Goal: Information Seeking & Learning: Learn about a topic

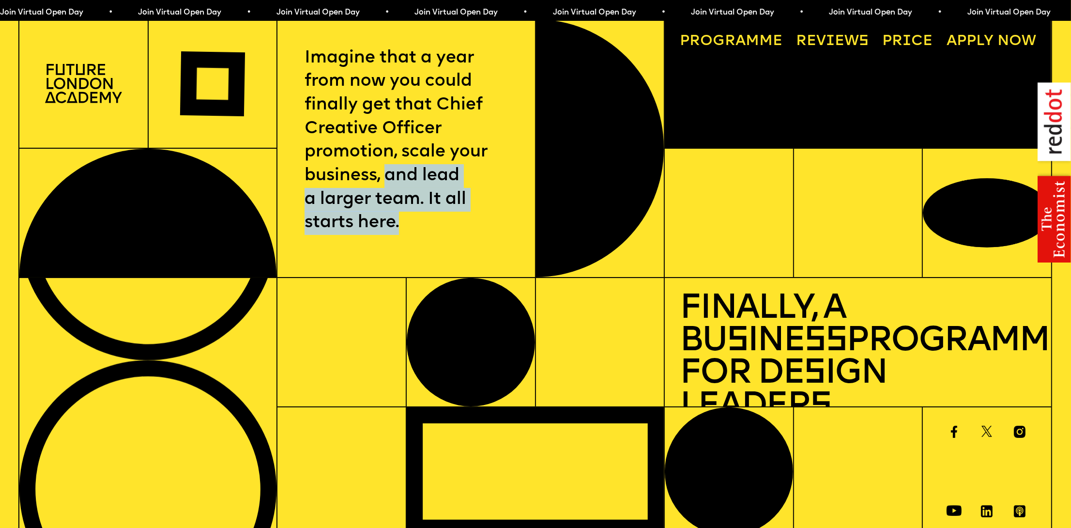
drag, startPoint x: 386, startPoint y: 179, endPoint x: 402, endPoint y: 225, distance: 48.9
click at [402, 225] on p "Imagine that a year from now you could finally get that Chief Creative Officer …" at bounding box center [406, 140] width 203 height 188
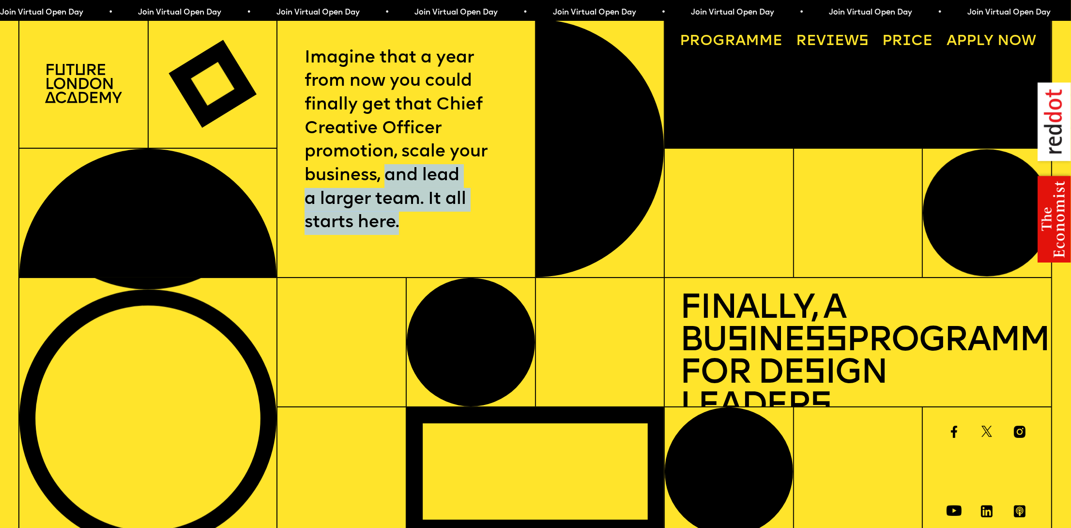
click at [402, 225] on p "Imagine that a year from now you could finally get that Chief Creative Officer …" at bounding box center [406, 140] width 203 height 188
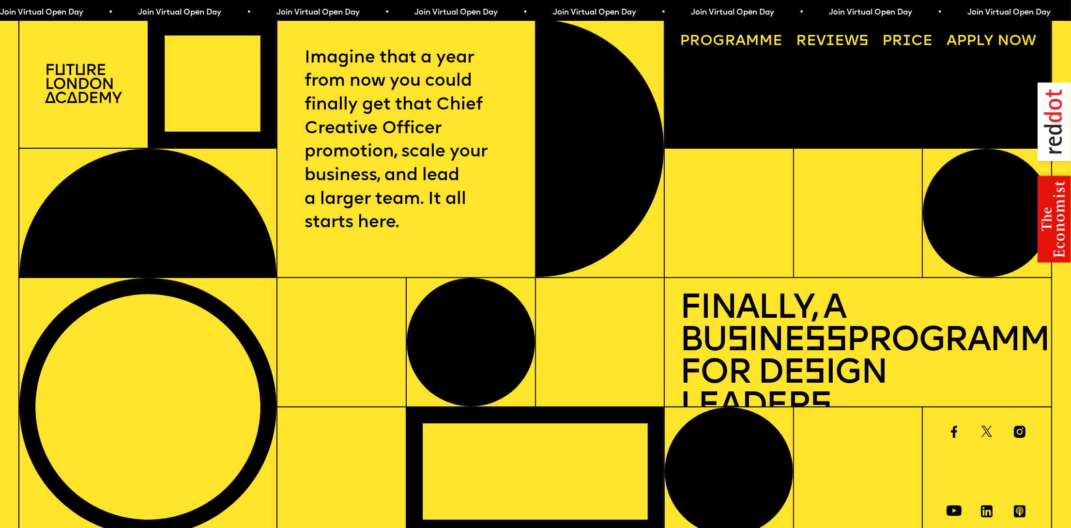
click at [88, 83] on img at bounding box center [83, 83] width 77 height 39
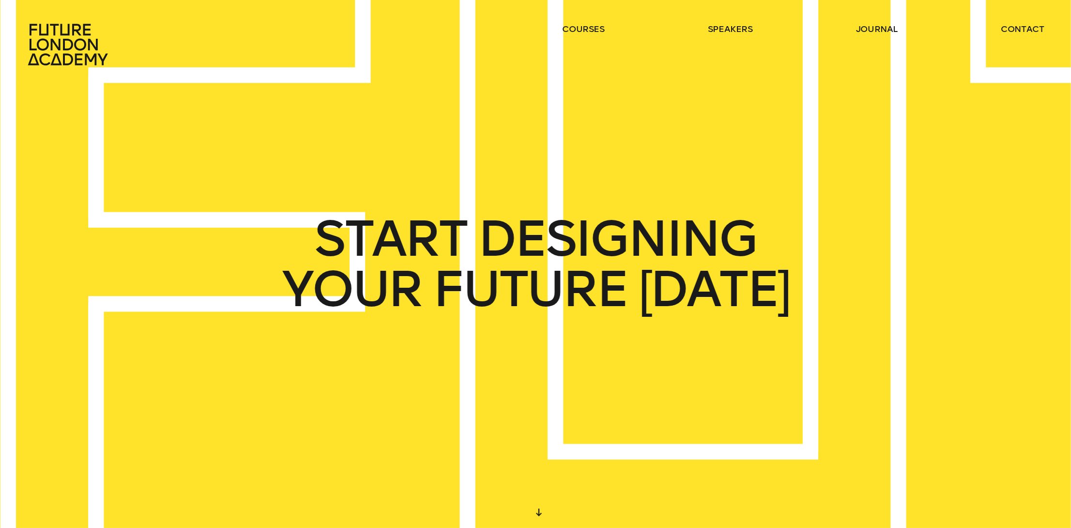
drag, startPoint x: 377, startPoint y: 280, endPoint x: 582, endPoint y: 291, distance: 205.1
click at [582, 291] on div "YOUR FUTURE TODAY" at bounding box center [535, 289] width 507 height 50
click at [582, 291] on span "FUTURE" at bounding box center [530, 289] width 195 height 50
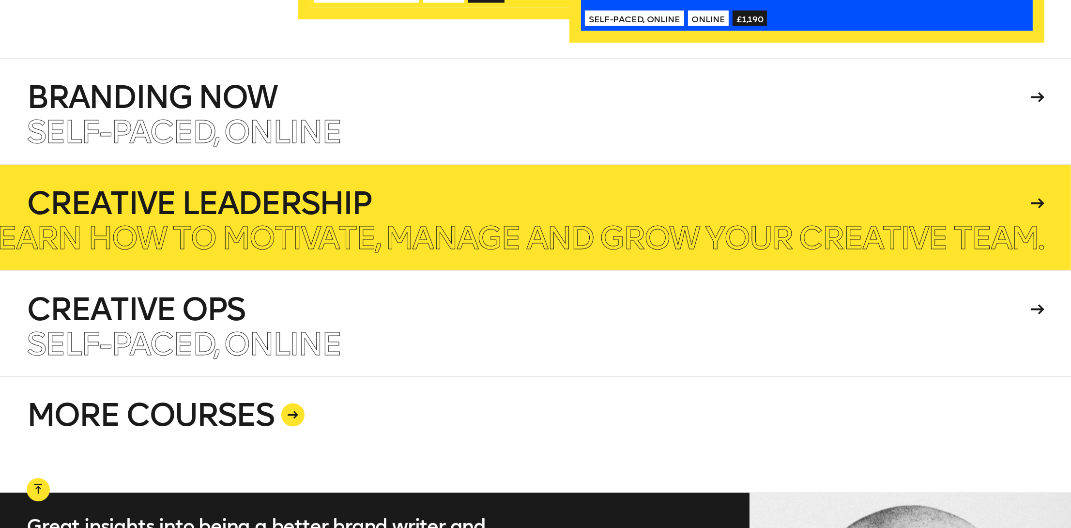
scroll to position [2516, 0]
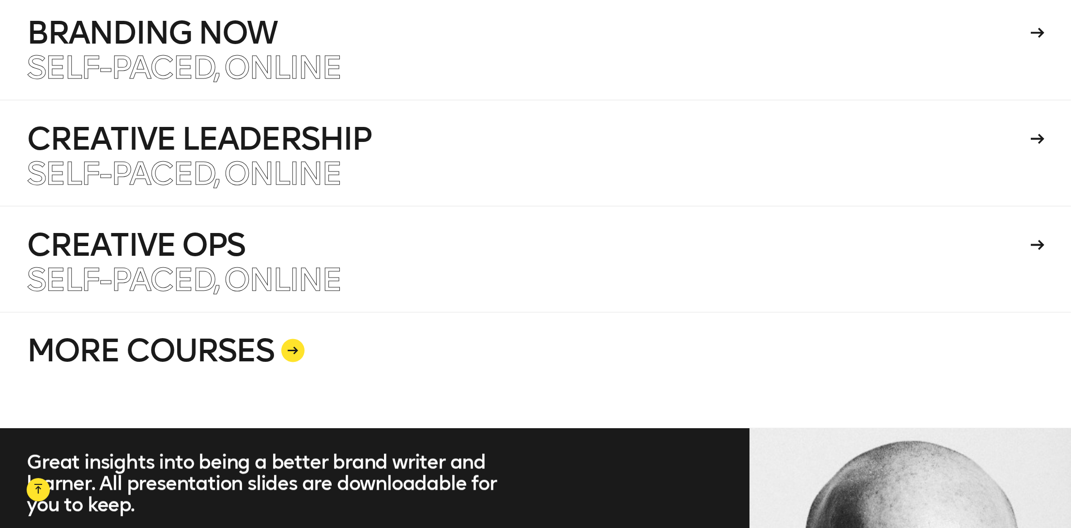
click at [270, 317] on link "MORE COURSES" at bounding box center [535, 370] width 1017 height 116
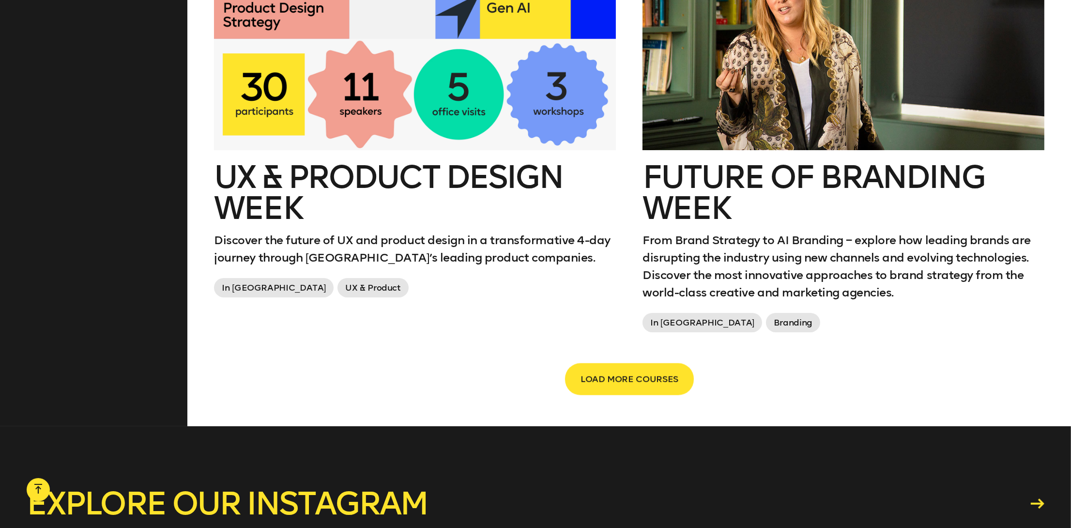
scroll to position [1678, 0]
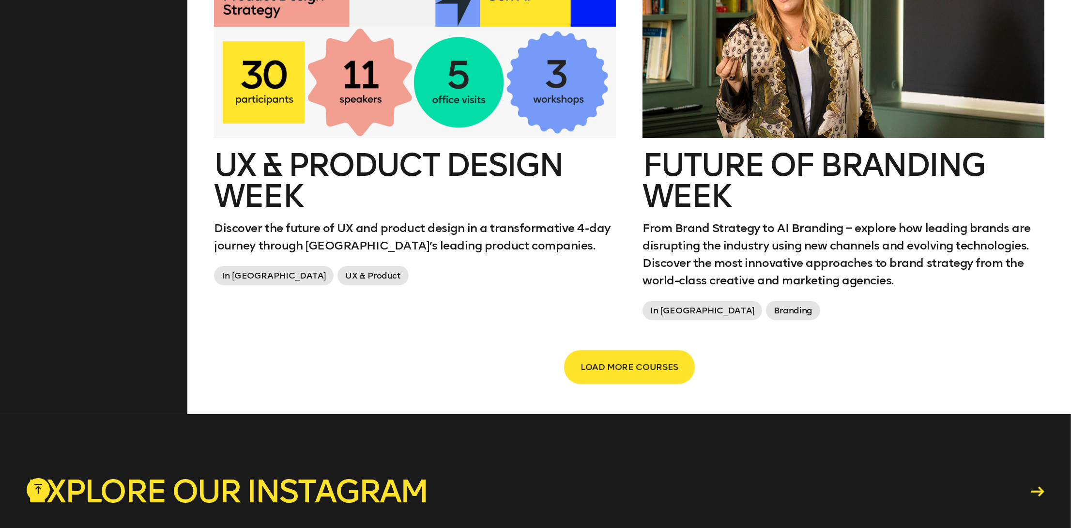
click at [581, 376] on span "LOAD MORE COURSES" at bounding box center [630, 367] width 98 height 18
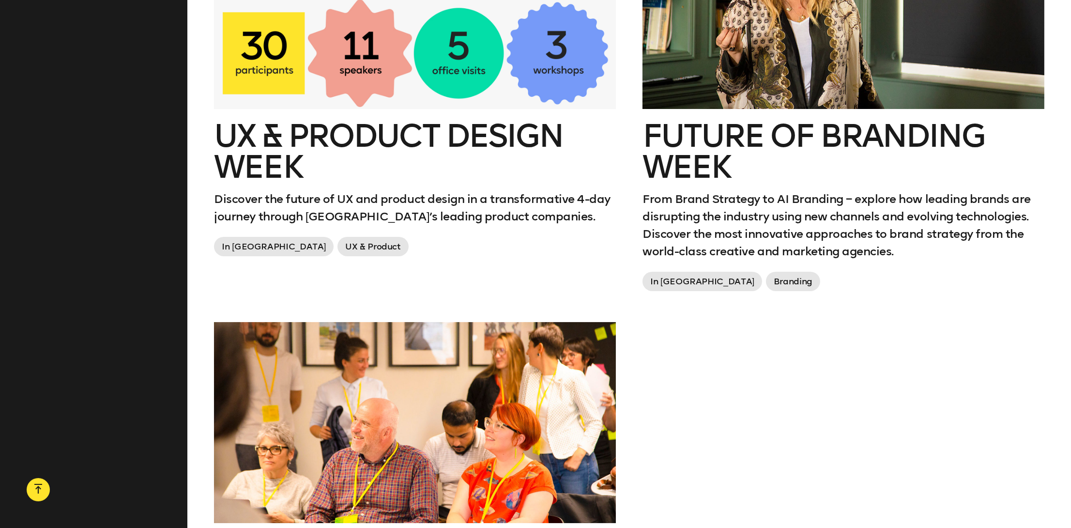
scroll to position [1937, 0]
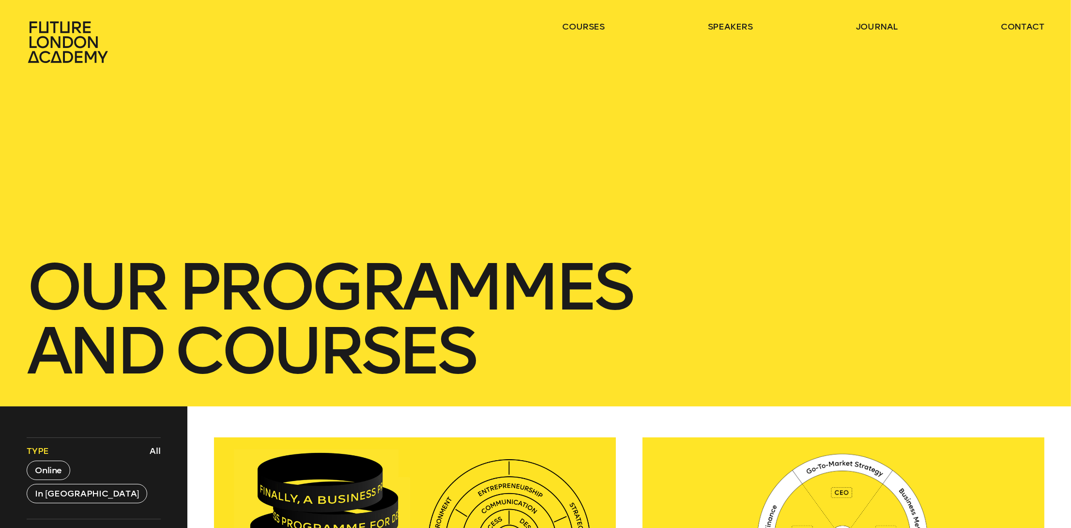
scroll to position [0, 0]
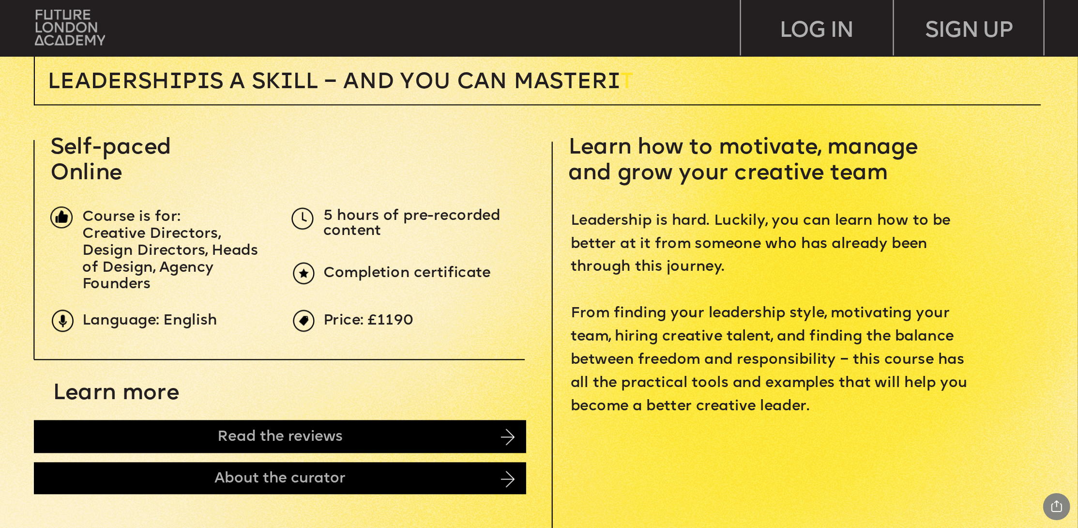
scroll to position [387, 0]
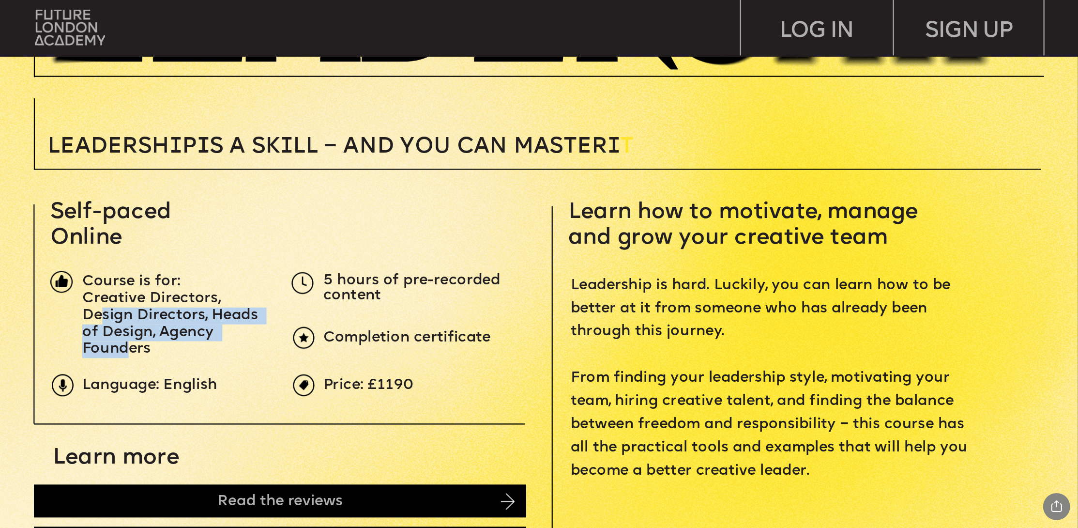
drag, startPoint x: 99, startPoint y: 320, endPoint x: 131, endPoint y: 347, distance: 41.6
click at [131, 347] on span "Creative Directors, Design Directors, Heads of Design, Agency Founders" at bounding box center [172, 324] width 180 height 64
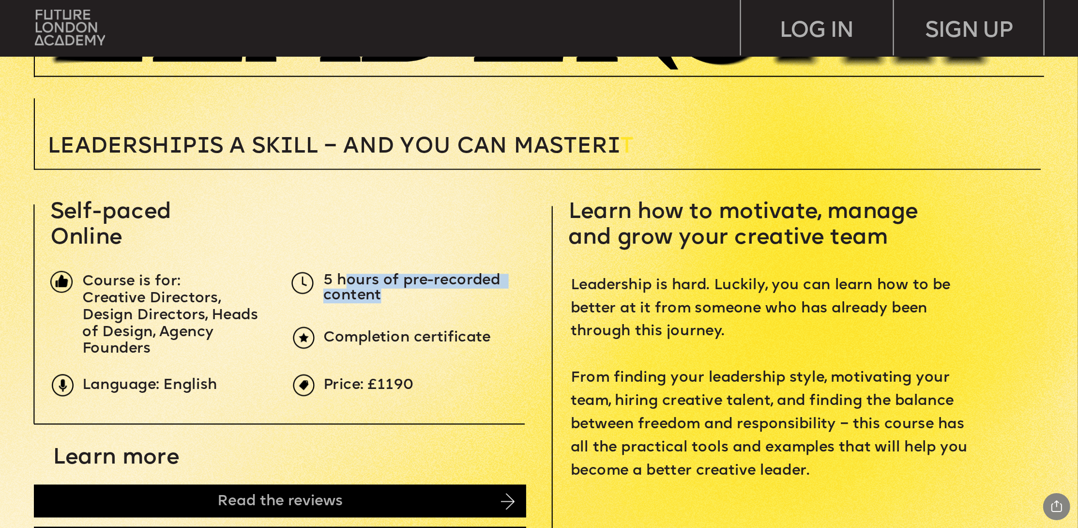
drag, startPoint x: 342, startPoint y: 279, endPoint x: 396, endPoint y: 297, distance: 56.7
click at [396, 297] on p "5 hours of pre-recorded content" at bounding box center [425, 289] width 205 height 30
click at [641, 333] on span "Leadership is hard. Luckily, you can learn how to be better at it from someone …" at bounding box center [771, 377] width 401 height 199
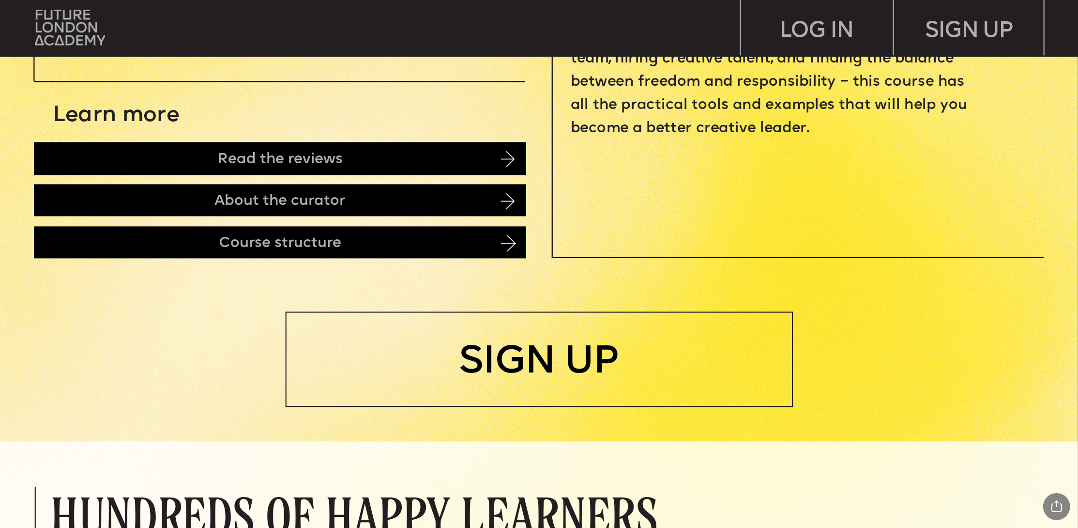
scroll to position [645, 0]
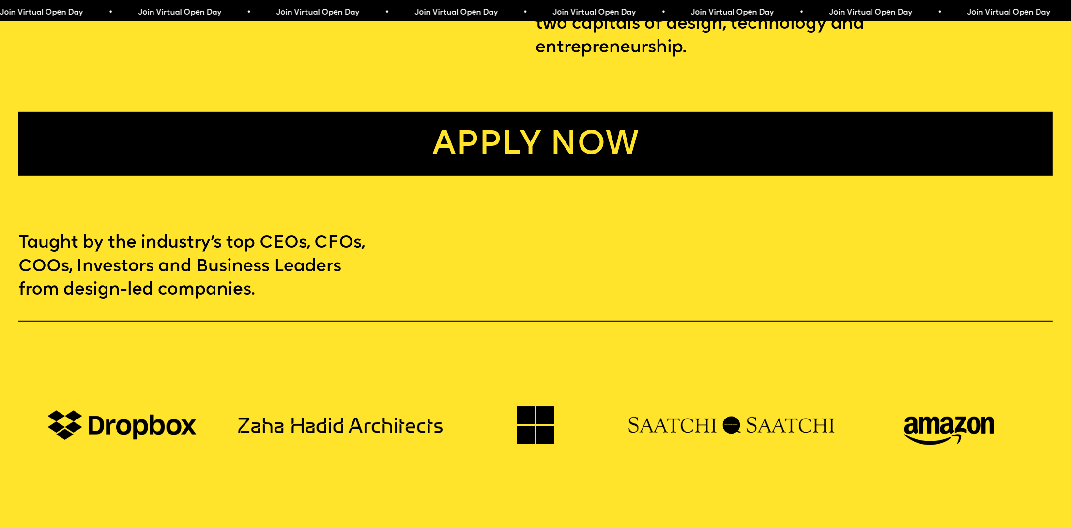
scroll to position [645, 0]
